Goal: Information Seeking & Learning: Learn about a topic

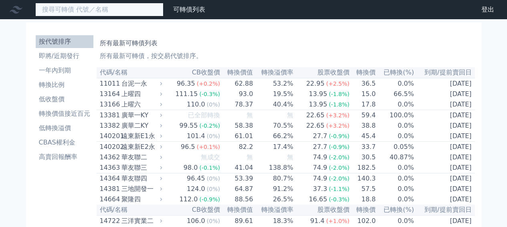
click at [110, 9] on input at bounding box center [99, 10] width 128 height 14
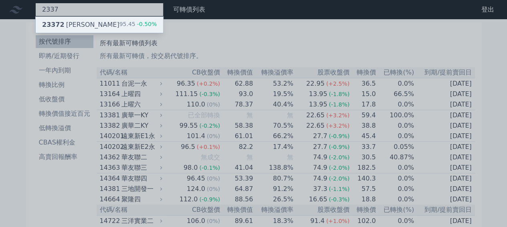
type input "2337"
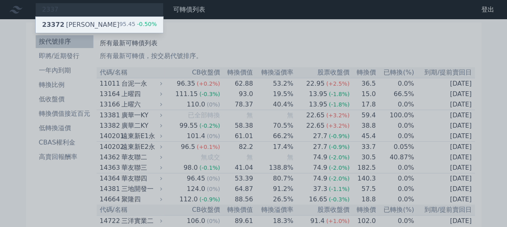
click at [110, 24] on div "23372 [PERSON_NAME] 95.45 -0.50%" at bounding box center [100, 25] width 128 height 16
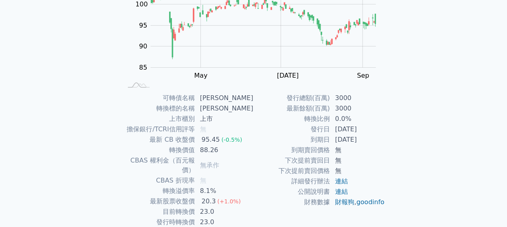
scroll to position [120, 0]
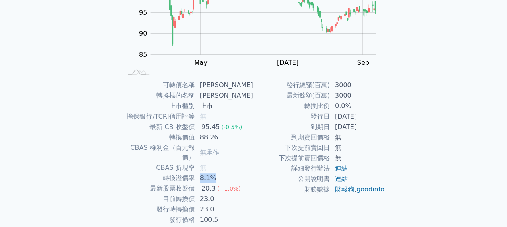
drag, startPoint x: 197, startPoint y: 168, endPoint x: 223, endPoint y: 168, distance: 26.1
click at [223, 173] on tr "轉換溢價率 8.1%" at bounding box center [188, 178] width 132 height 10
click at [240, 173] on td "8.1%" at bounding box center [224, 178] width 59 height 10
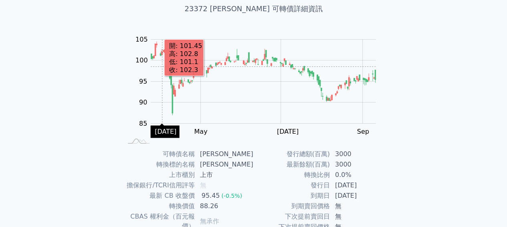
scroll to position [0, 0]
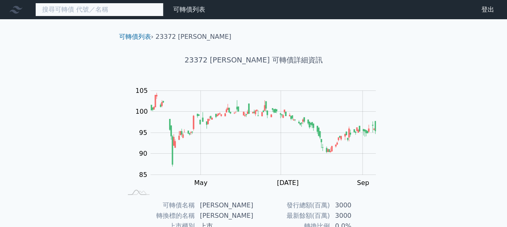
click at [118, 6] on input at bounding box center [99, 10] width 128 height 14
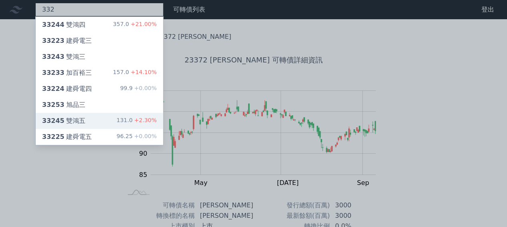
type input "332"
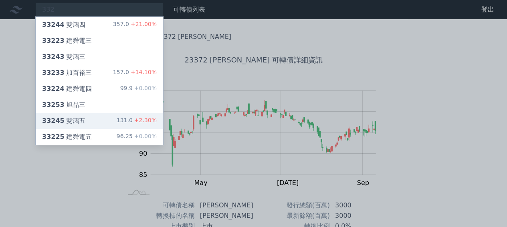
click at [82, 122] on div "33245 雙鴻五 131.0 +2.30%" at bounding box center [100, 121] width 128 height 16
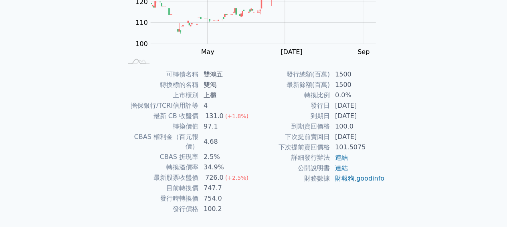
scroll to position [144, 0]
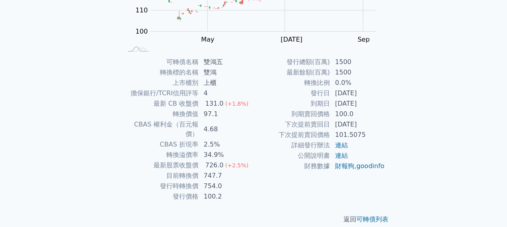
click at [342, 102] on td "[DATE]" at bounding box center [357, 104] width 55 height 10
